Goal: Download file/media

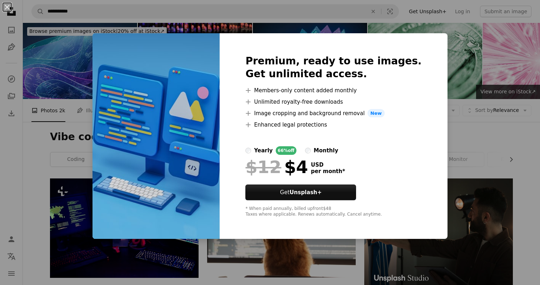
scroll to position [252, 0]
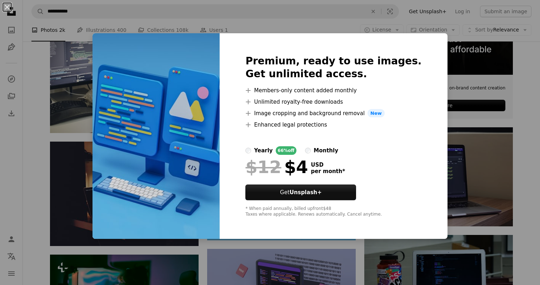
click at [188, 112] on img at bounding box center [155, 136] width 127 height 206
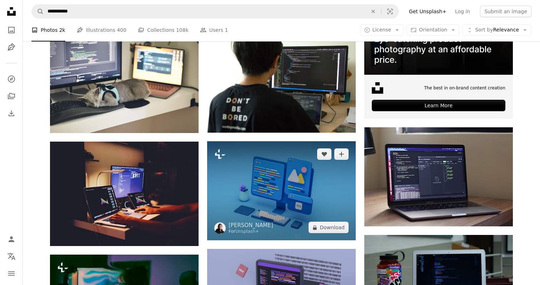
click at [236, 179] on img at bounding box center [281, 190] width 149 height 99
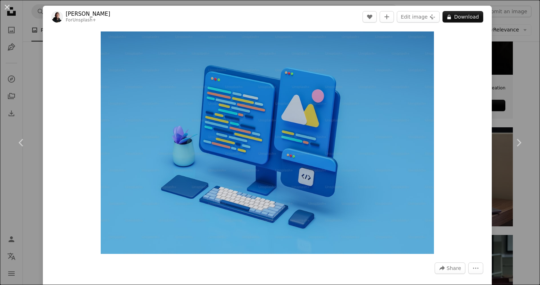
scroll to position [0, 157]
click at [6, 9] on button "An X shape" at bounding box center [7, 7] width 9 height 9
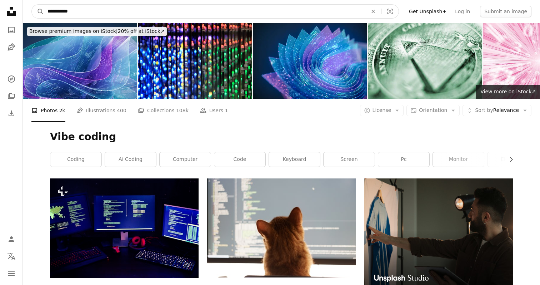
click at [200, 6] on input "**********" at bounding box center [204, 12] width 321 height 14
type input "**********"
click at [38, 11] on button "A magnifying glass" at bounding box center [38, 12] width 12 height 14
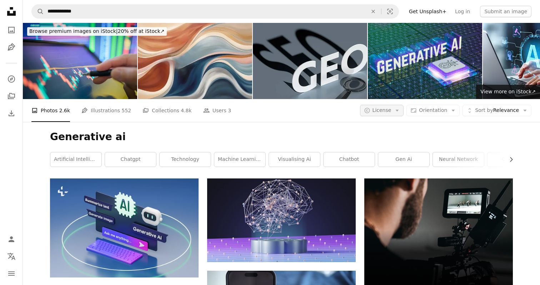
click at [400, 111] on icon "Arrow down" at bounding box center [397, 110] width 6 height 6
click at [383, 164] on span "Free" at bounding box center [401, 167] width 44 height 7
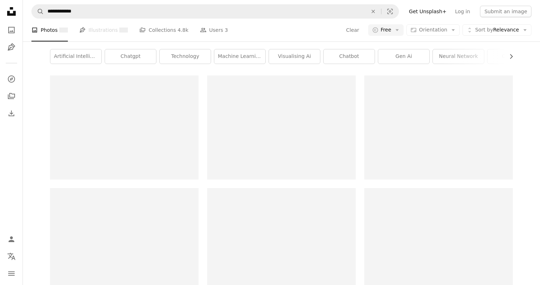
scroll to position [104, 0]
